Goal: Information Seeking & Learning: Learn about a topic

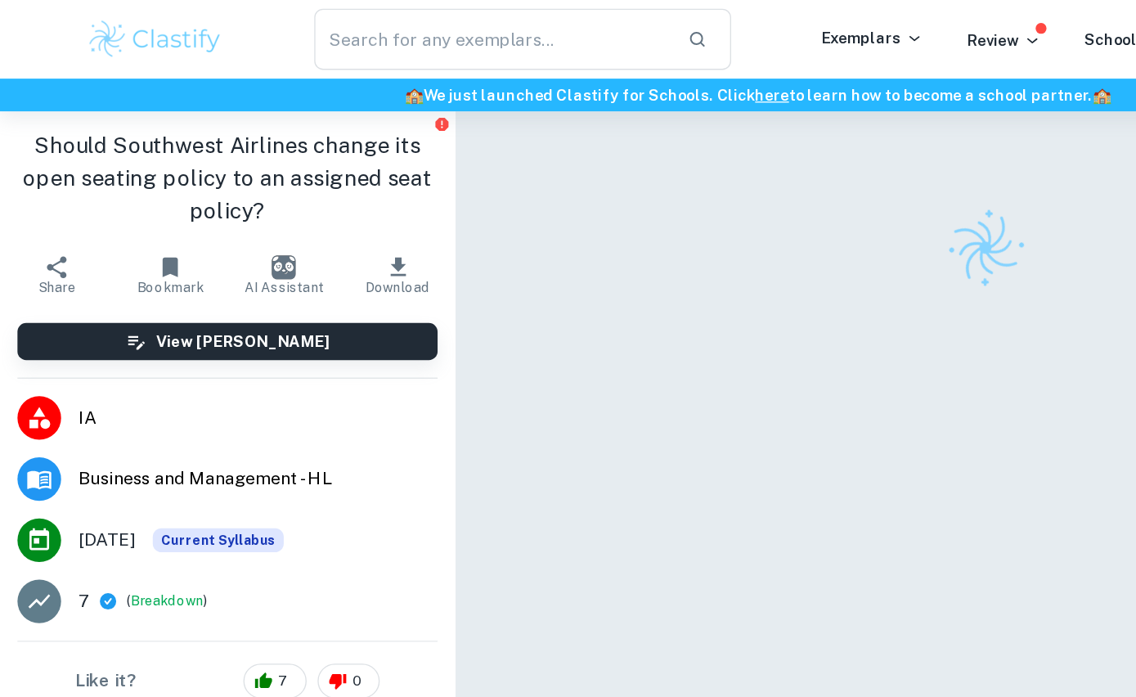
click at [455, 128] on div "Correct Criterion A The key concept identified is either change, creativity, et…" at bounding box center [738, 410] width 795 height 655
click at [425, 218] on div "Correct Criterion A The key concept identified is either change, creativity, et…" at bounding box center [738, 410] width 795 height 655
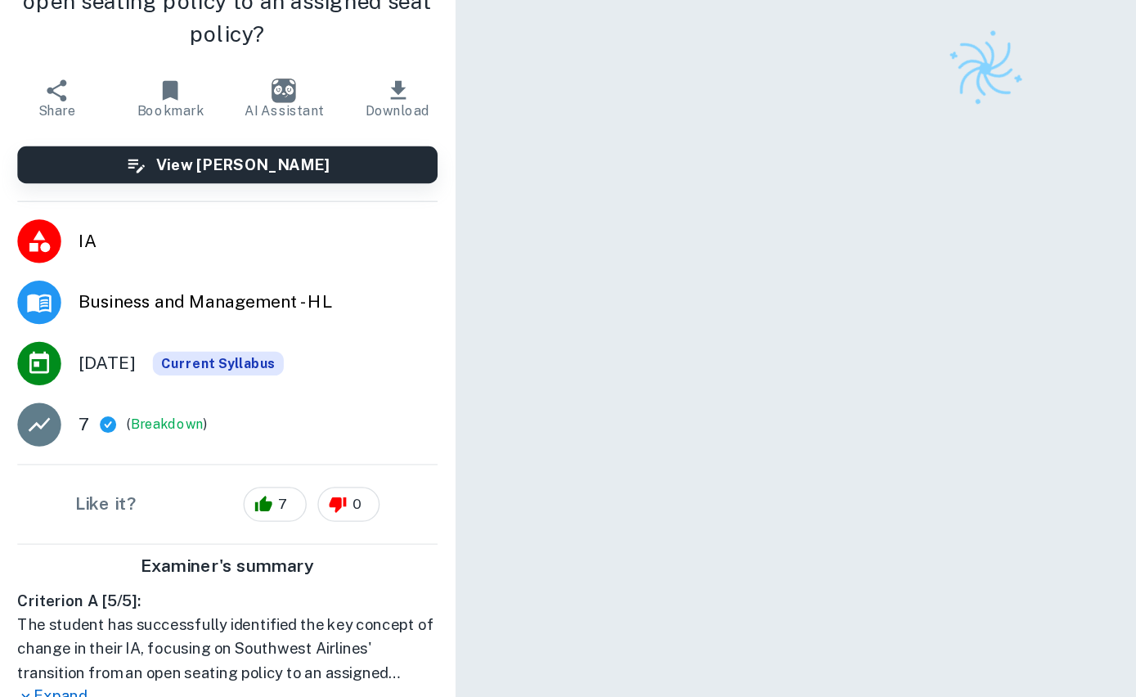
scroll to position [2, 0]
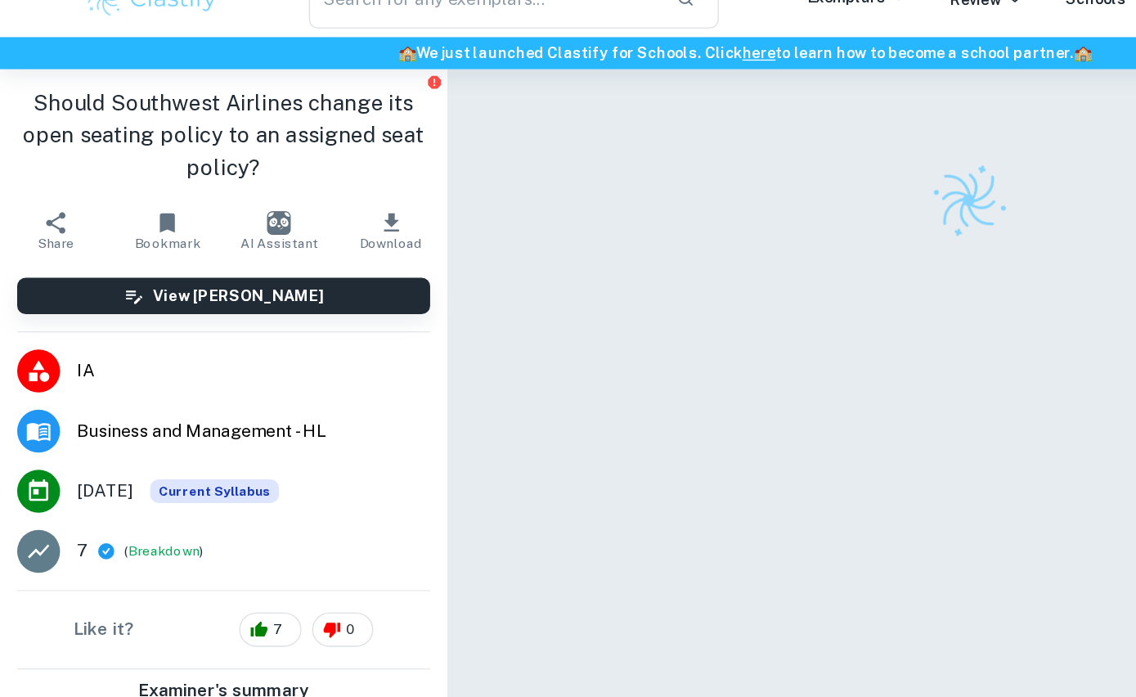
click at [685, 119] on div at bounding box center [738, 408] width 511 height 655
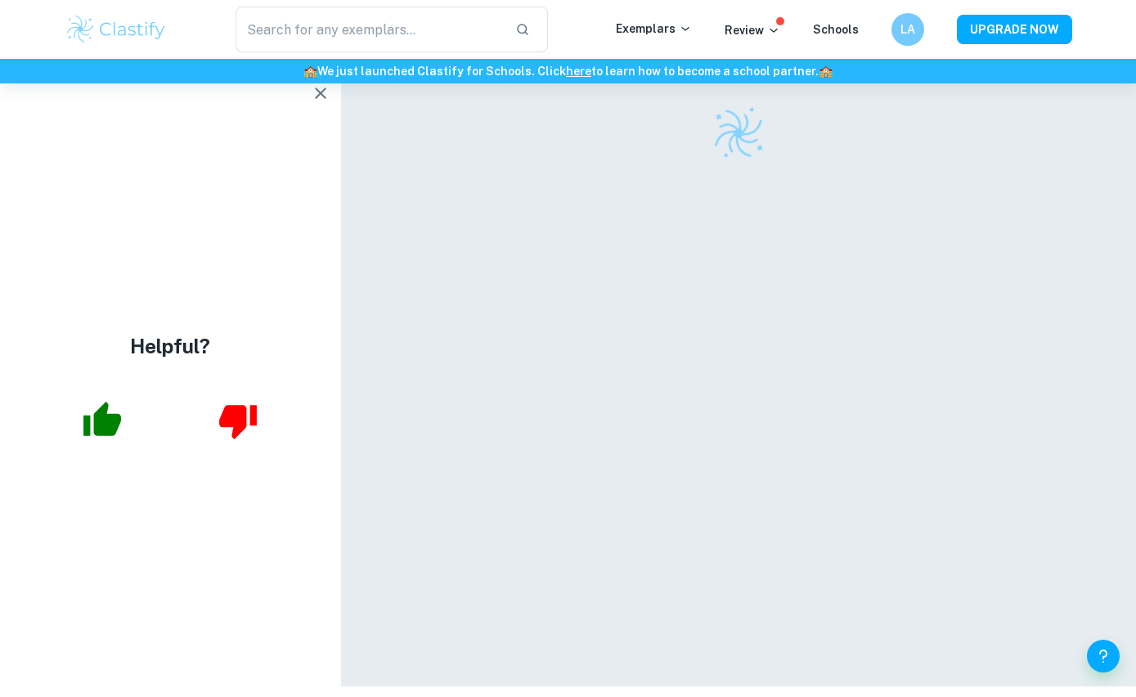
scroll to position [0, 0]
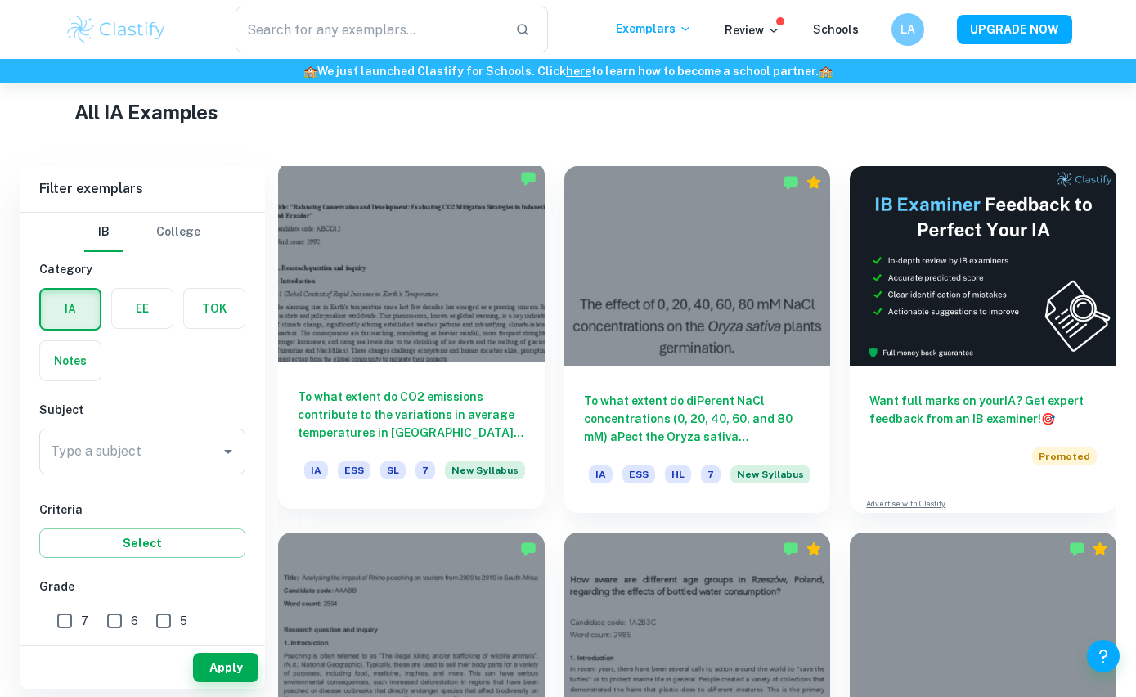
scroll to position [523, 0]
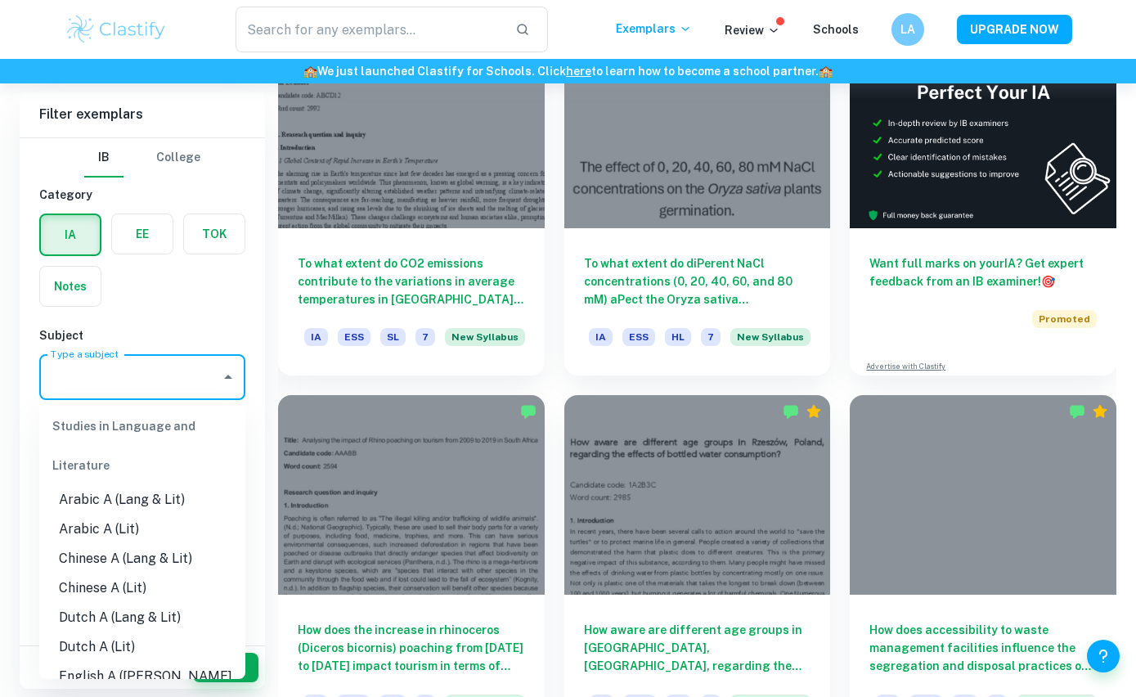
click at [66, 376] on div "Type a subject Type a subject" at bounding box center [142, 377] width 206 height 46
click at [124, 363] on input "Type a subject" at bounding box center [130, 376] width 167 height 31
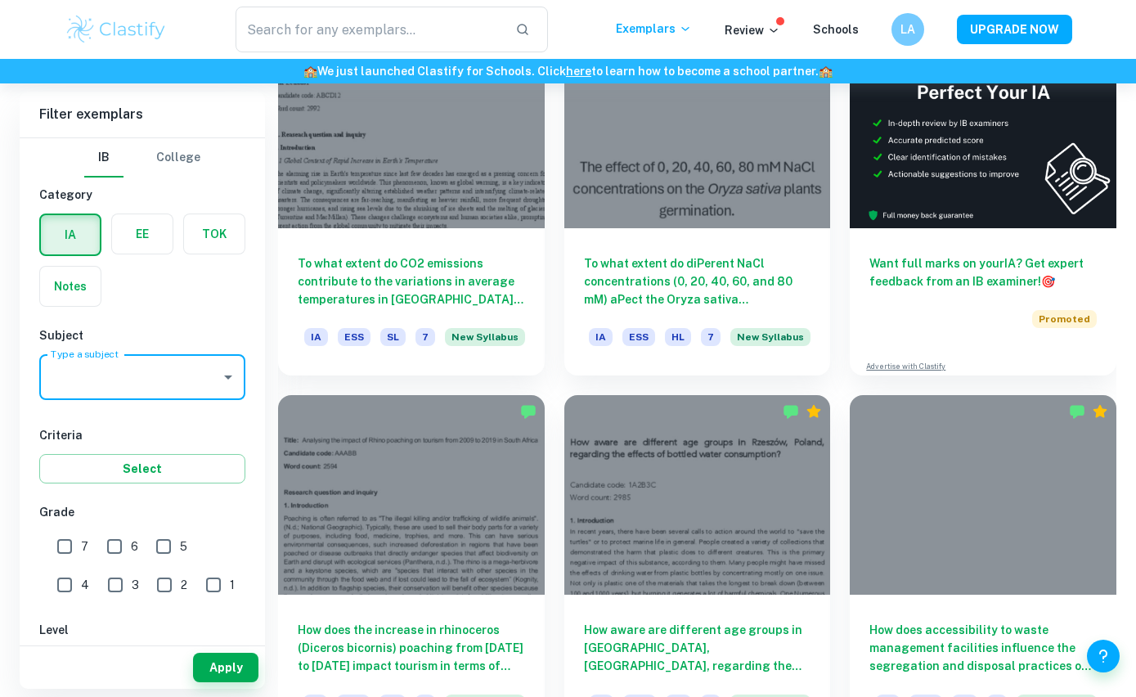
click at [124, 363] on input "Type a subject" at bounding box center [130, 376] width 167 height 31
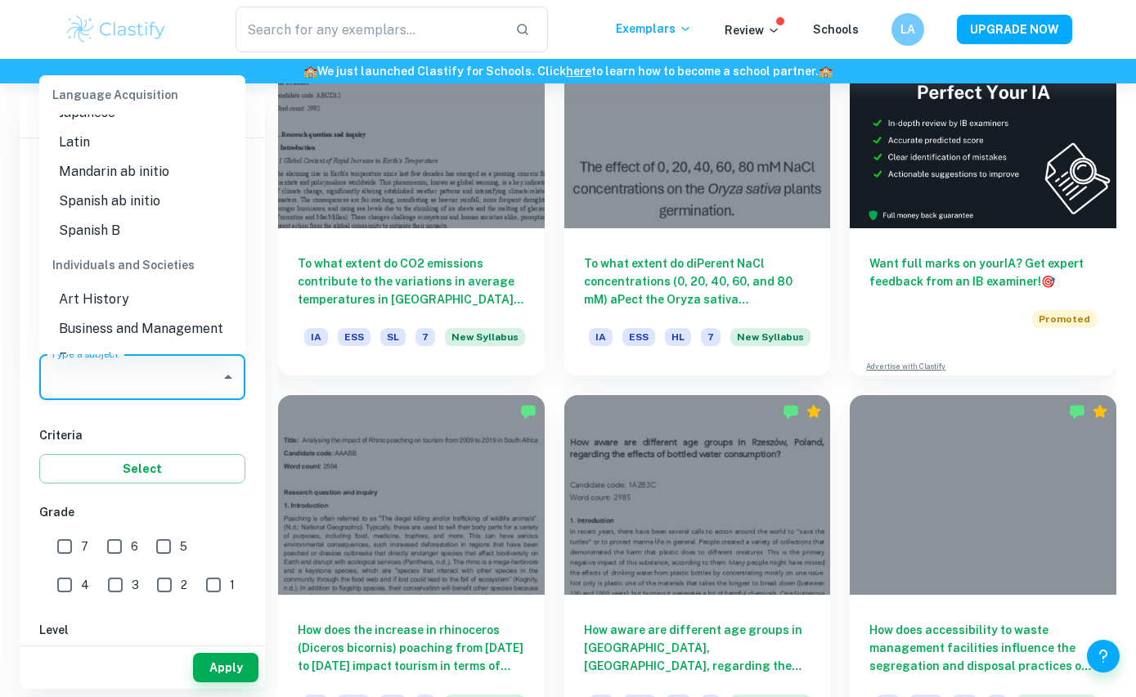
scroll to position [1426, 0]
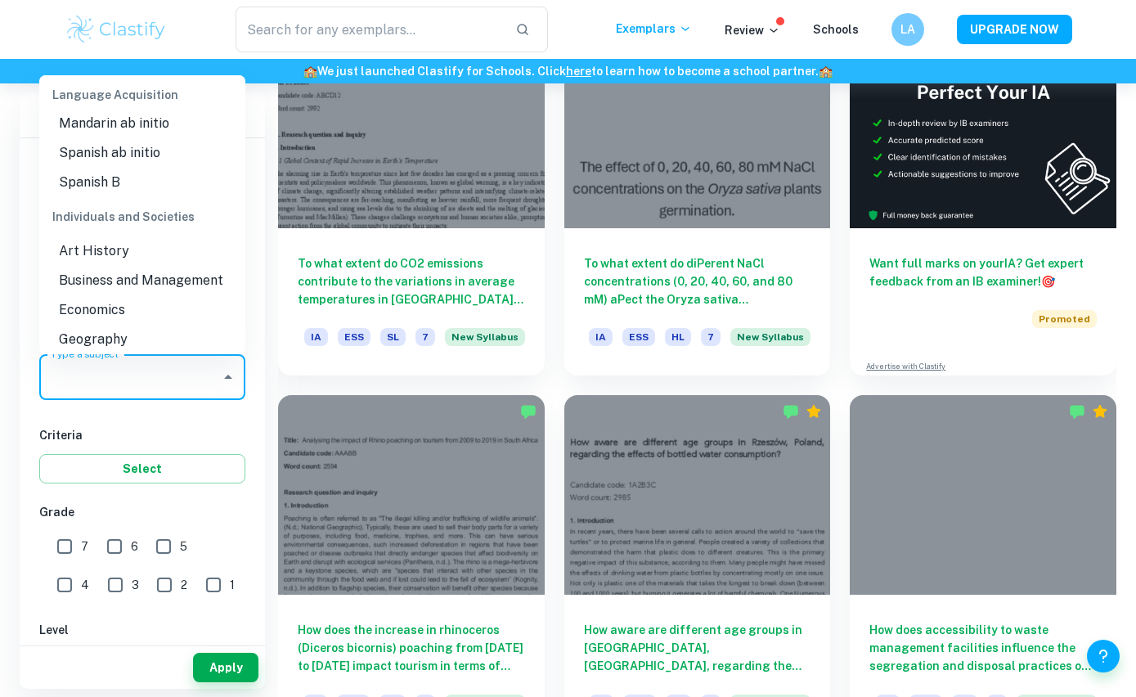
click at [141, 266] on li "Business and Management" at bounding box center [142, 280] width 206 height 29
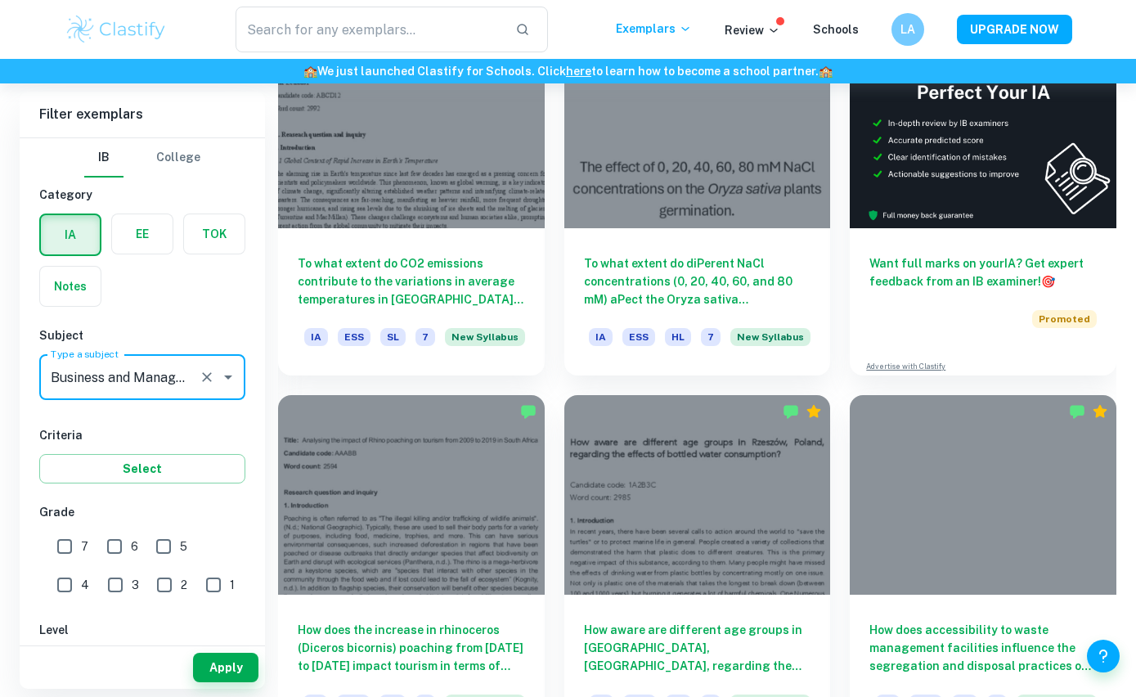
click at [63, 549] on input "7" at bounding box center [64, 546] width 33 height 33
checkbox input "true"
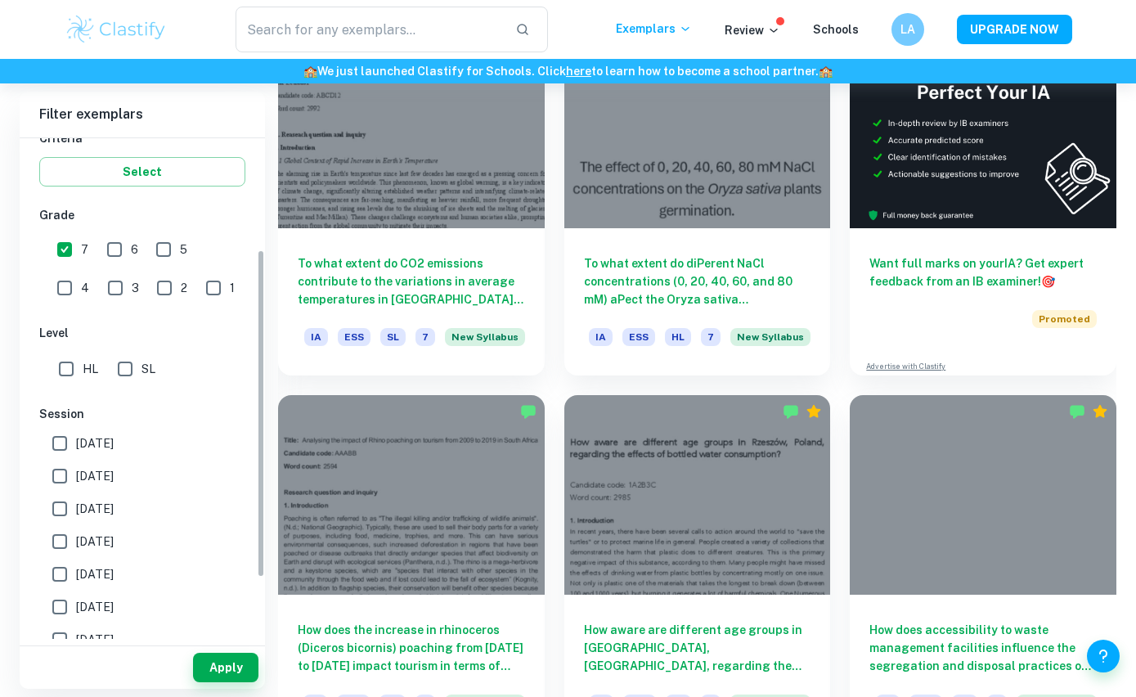
scroll to position [303, 0]
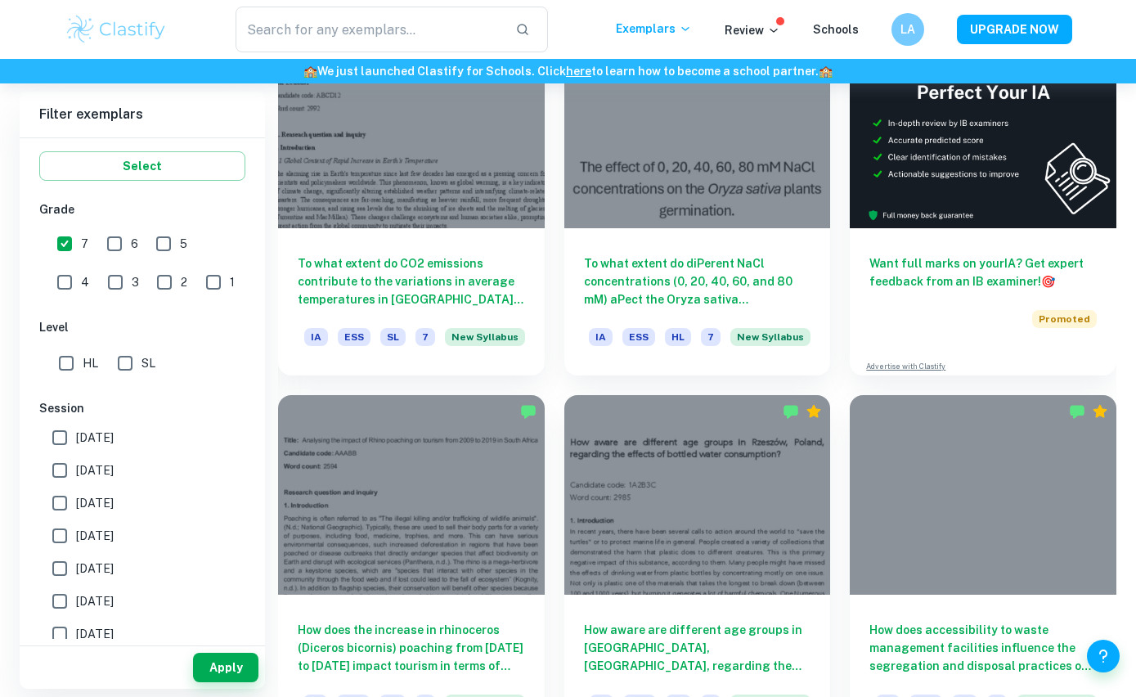
click at [74, 472] on input "[DATE]" at bounding box center [59, 470] width 33 height 33
checkbox input "true"
click at [244, 682] on button "Apply" at bounding box center [225, 667] width 65 height 29
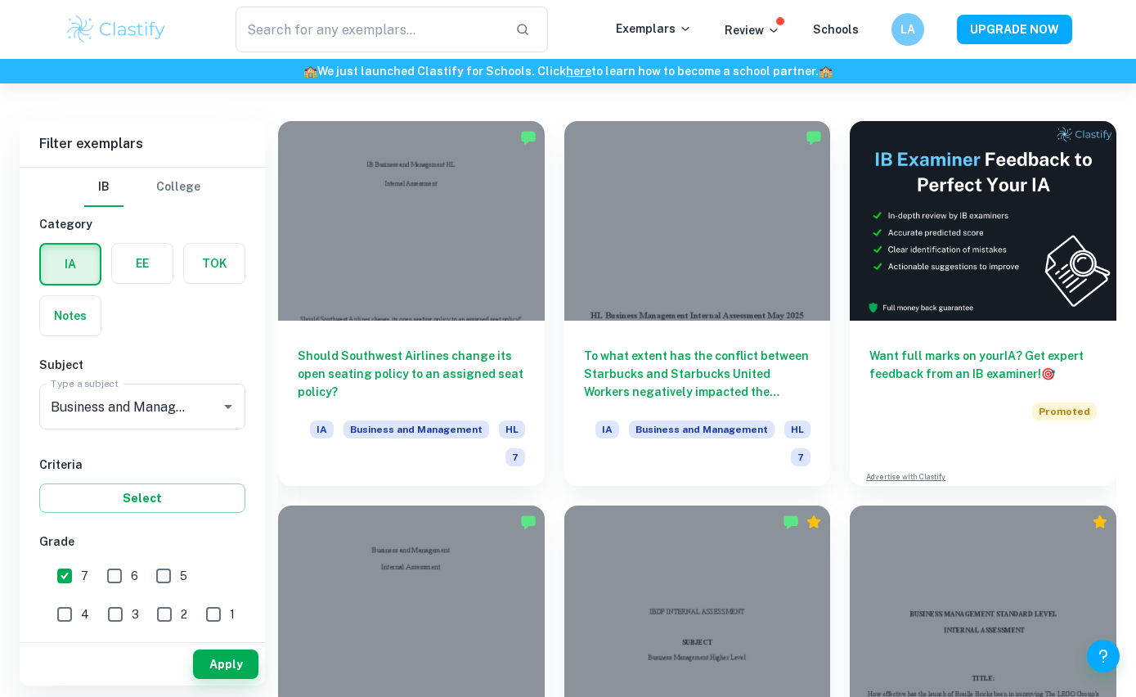
scroll to position [427, 0]
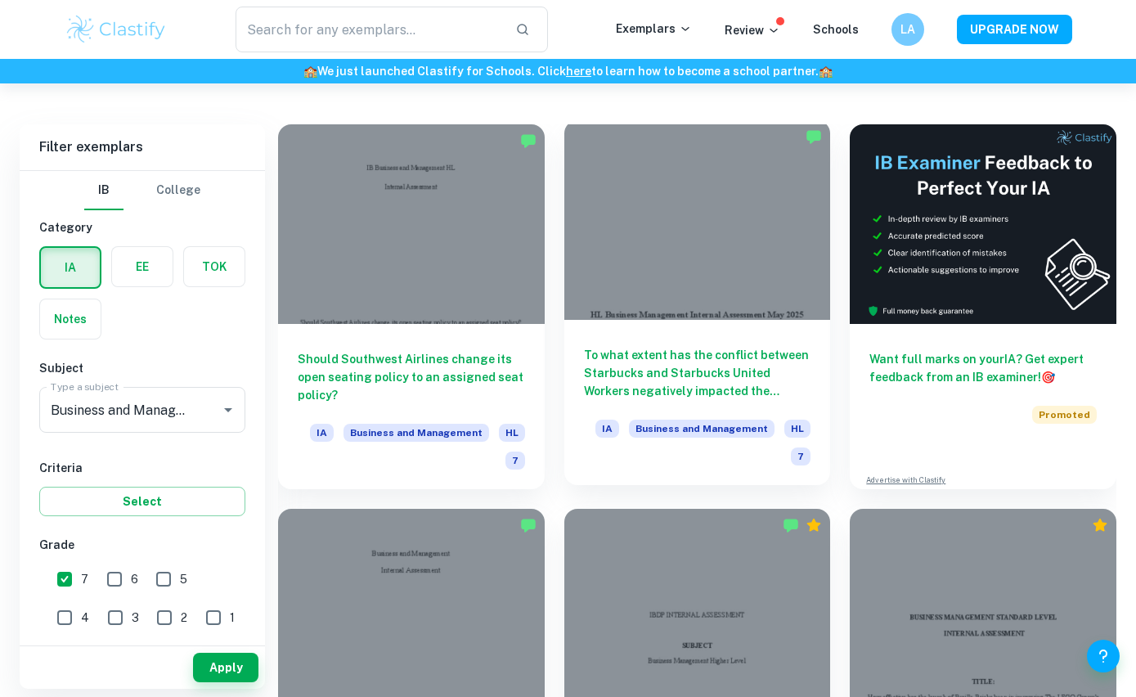
click at [723, 236] on div at bounding box center [697, 220] width 267 height 200
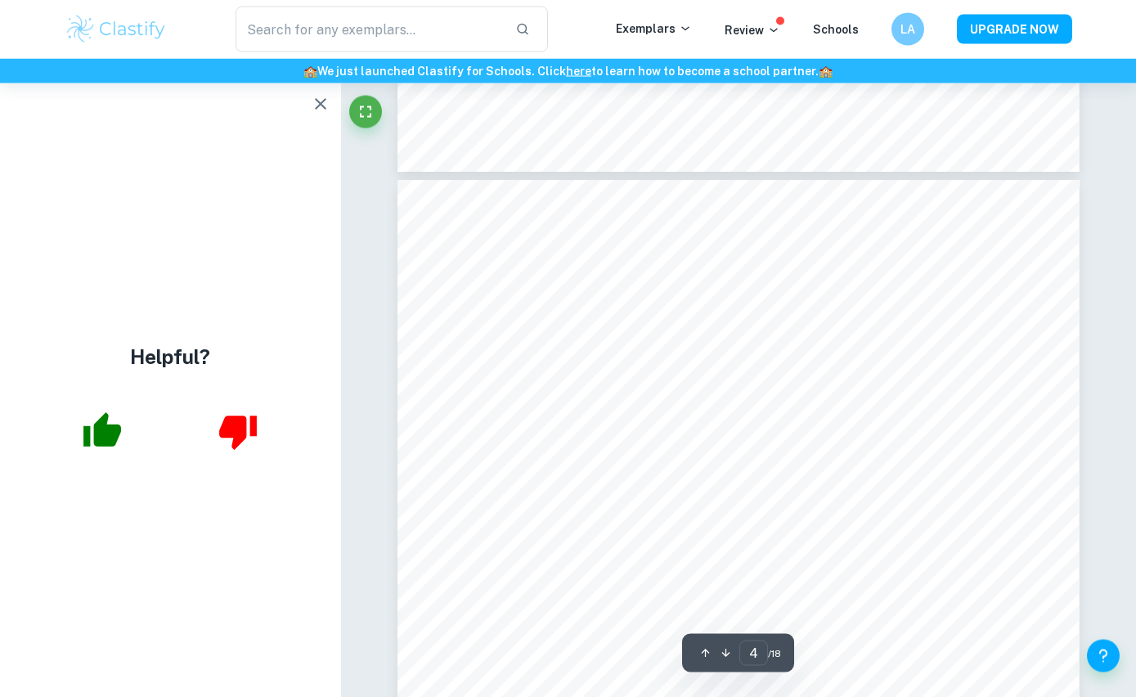
scroll to position [2854, 0]
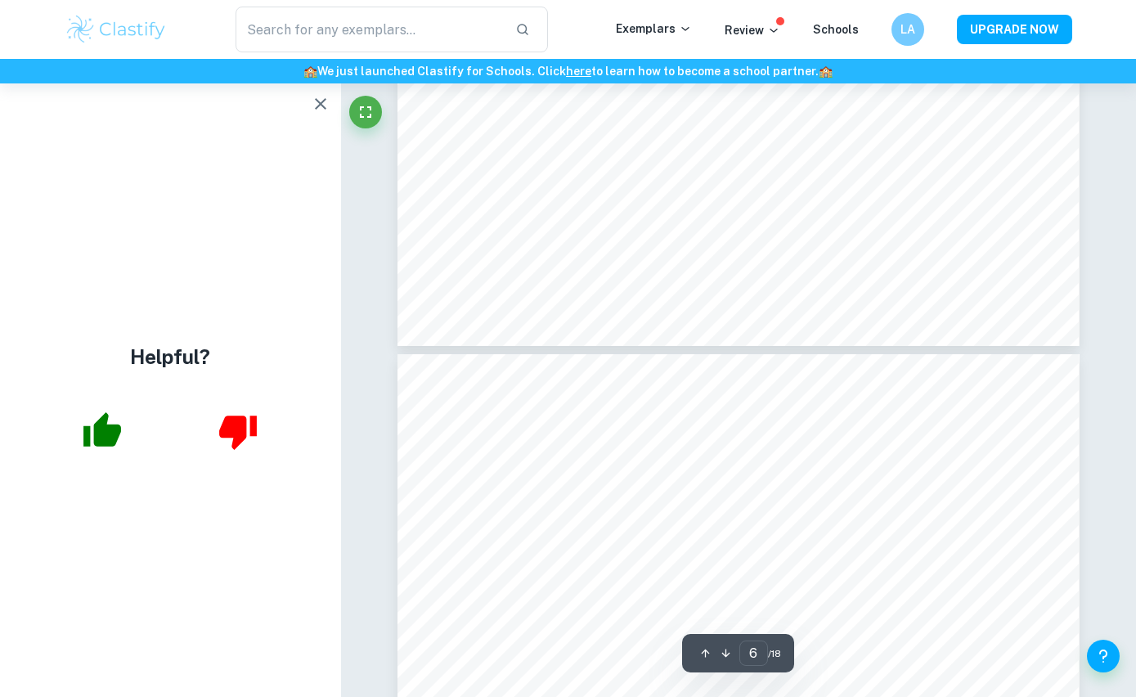
type input "5"
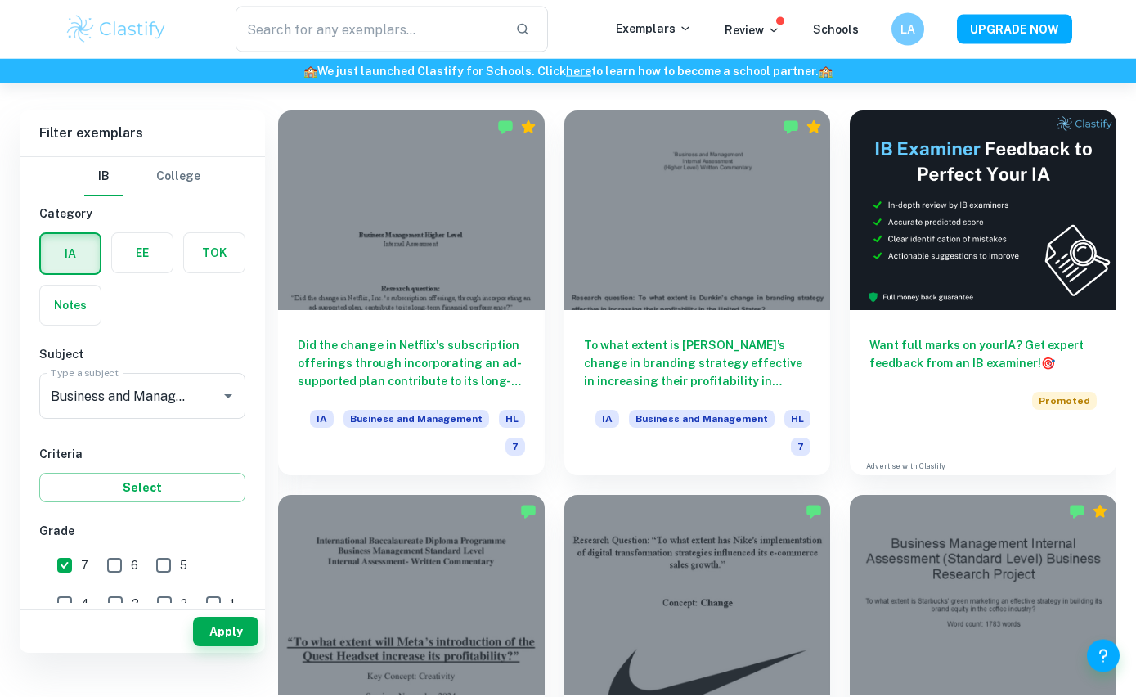
scroll to position [405, 0]
